Goal: Task Accomplishment & Management: Manage account settings

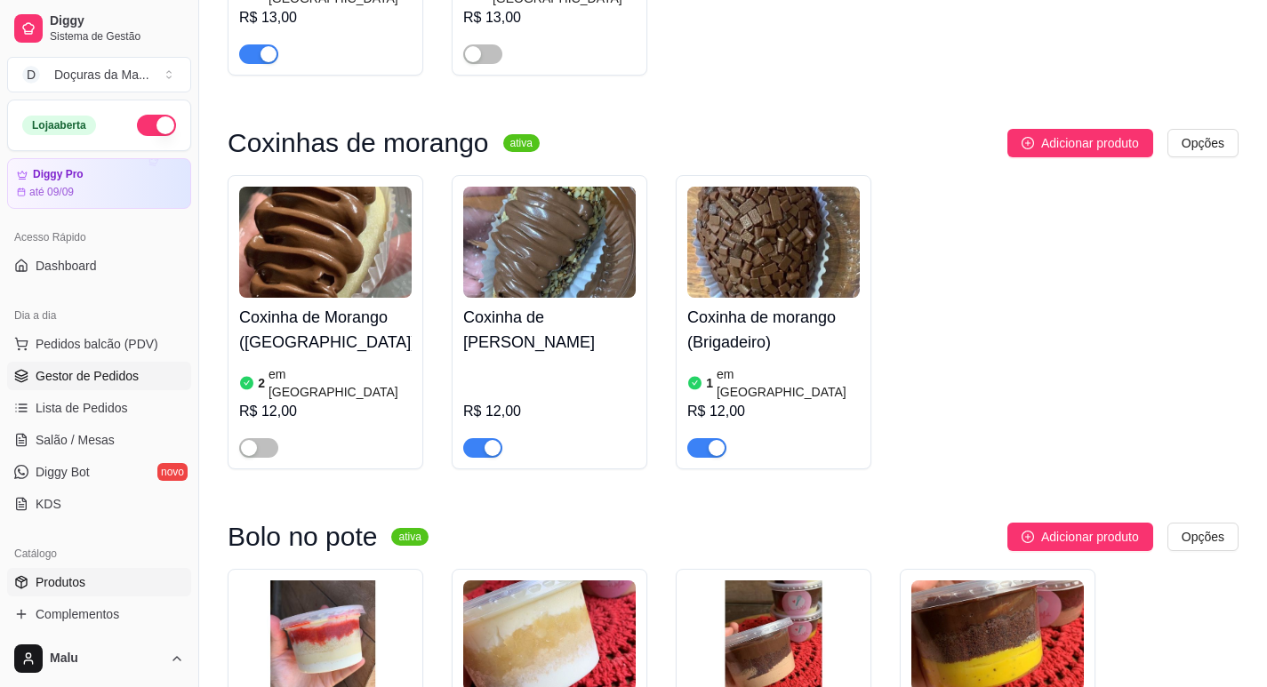
click at [81, 378] on span "Gestor de Pedidos" at bounding box center [87, 376] width 103 height 18
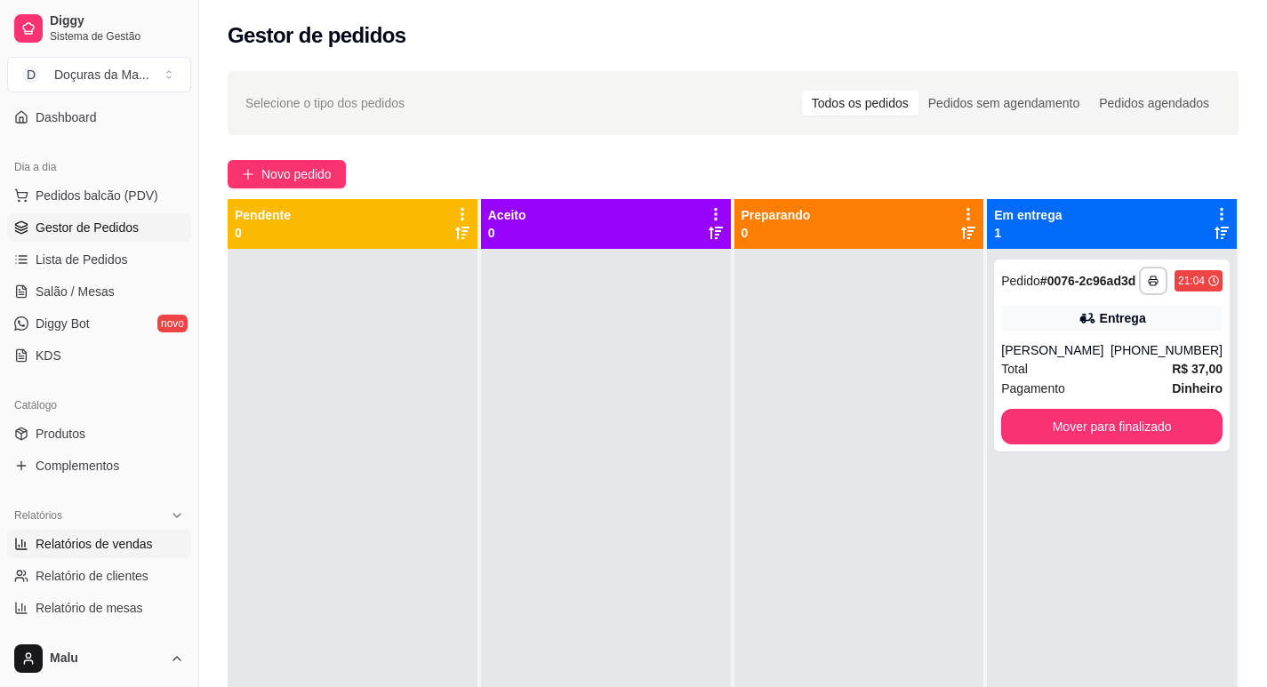
scroll to position [296, 0]
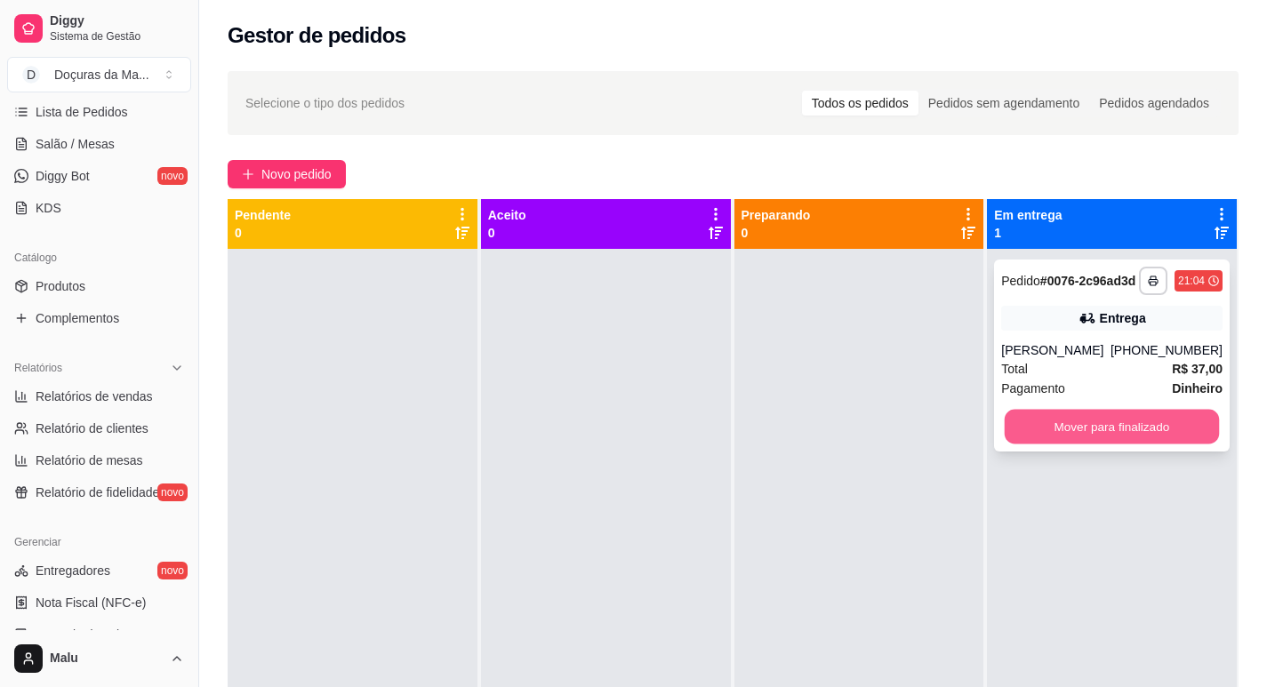
click at [1142, 440] on button "Mover para finalizado" at bounding box center [1112, 427] width 214 height 35
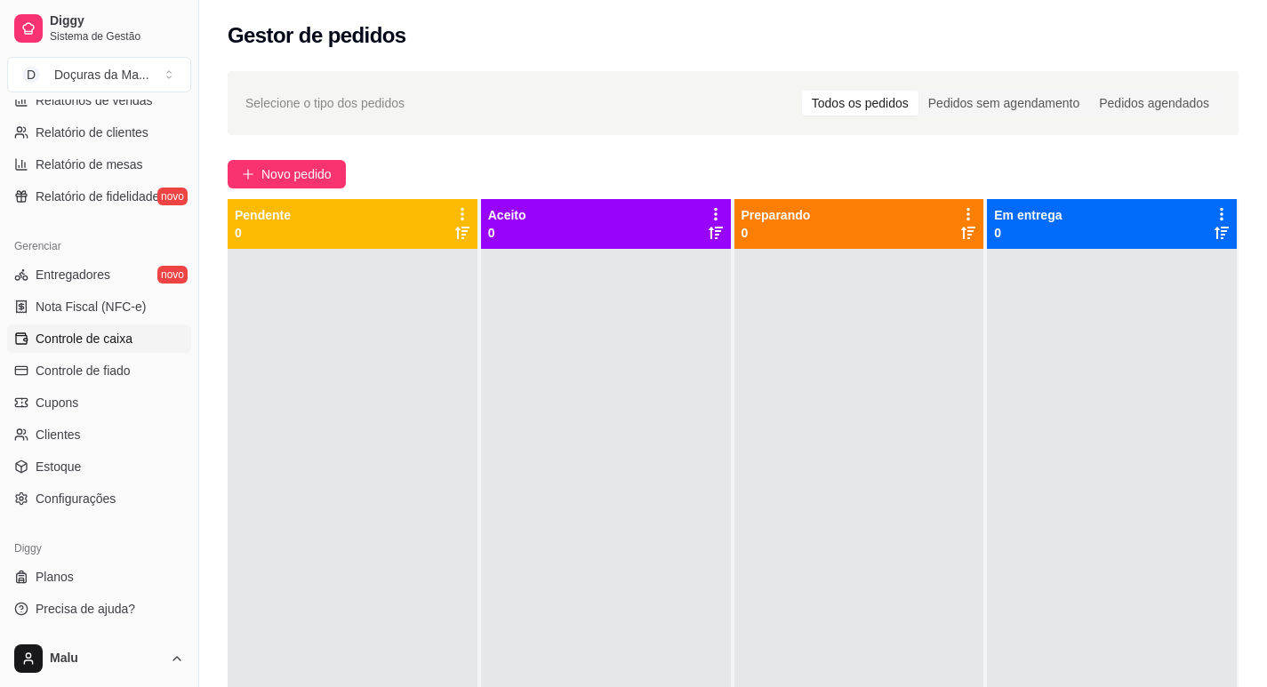
scroll to position [444, 0]
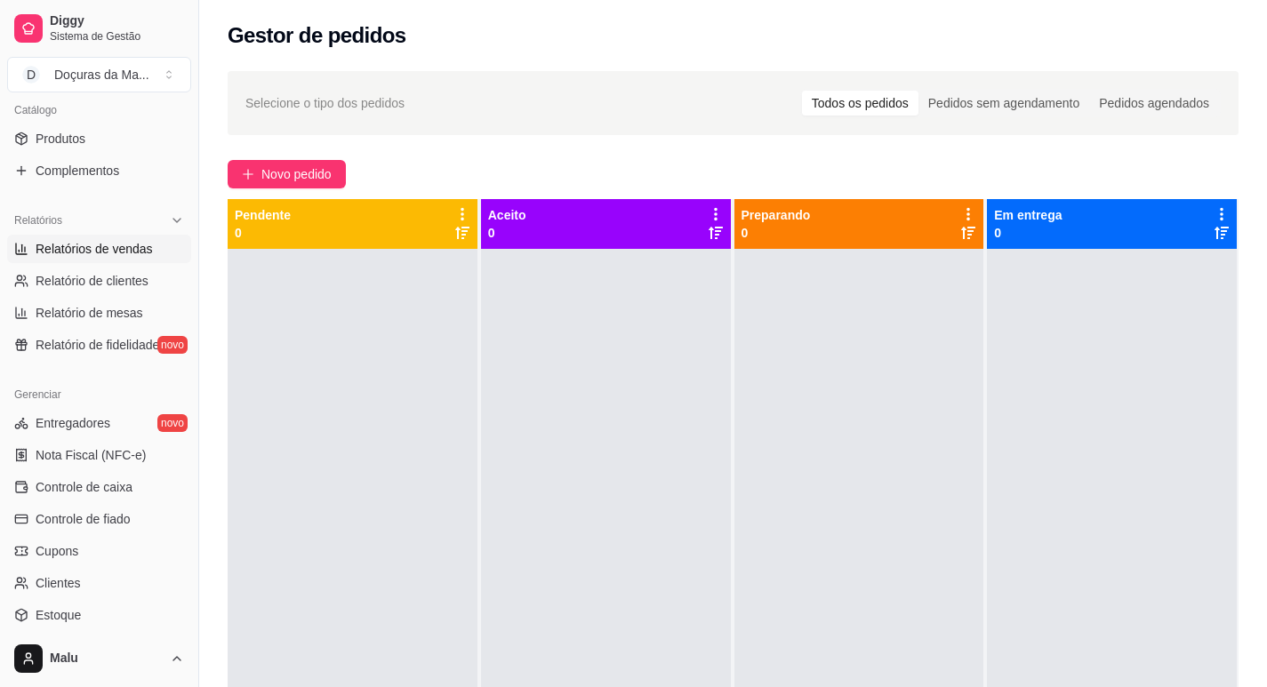
click at [80, 256] on span "Relatórios de vendas" at bounding box center [94, 249] width 117 height 18
select select "ALL"
select select "0"
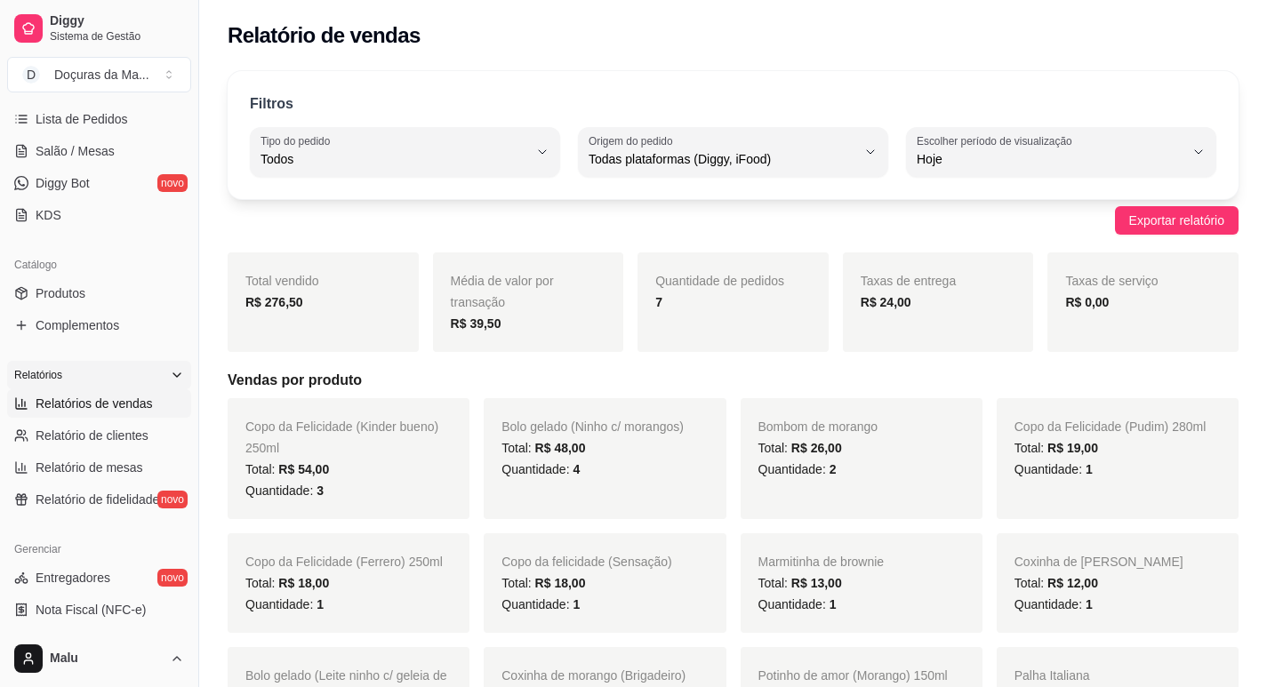
scroll to position [148, 0]
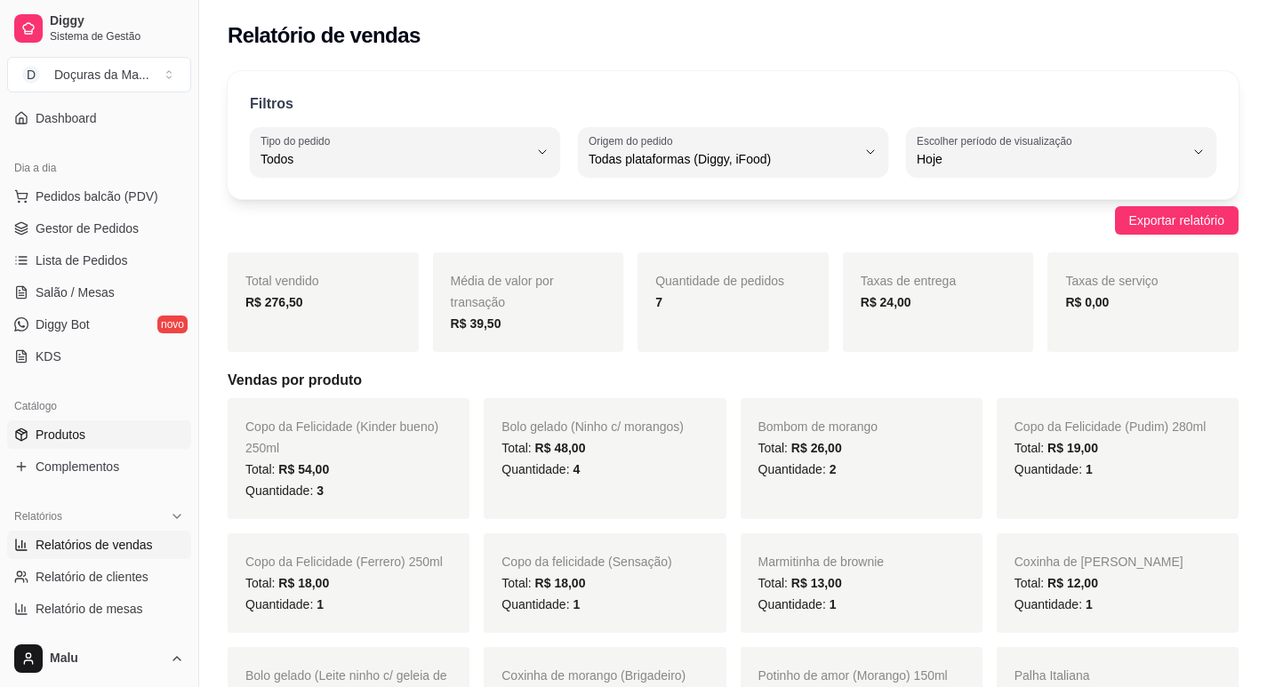
click at [54, 433] on span "Produtos" at bounding box center [61, 435] width 50 height 18
